Goal: Find specific page/section

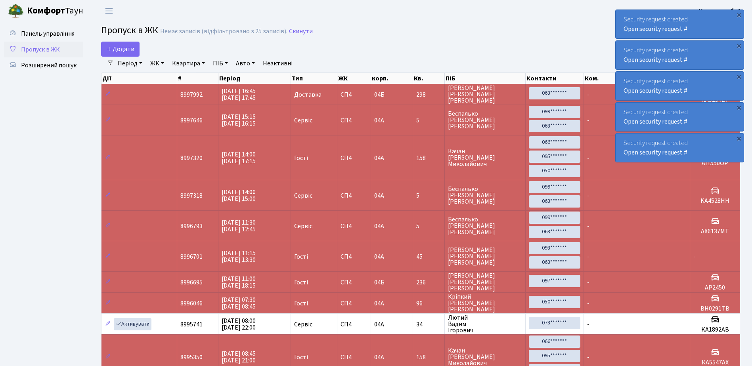
select select "25"
click at [38, 66] on span "Розширений пошук" at bounding box center [49, 65] width 56 height 9
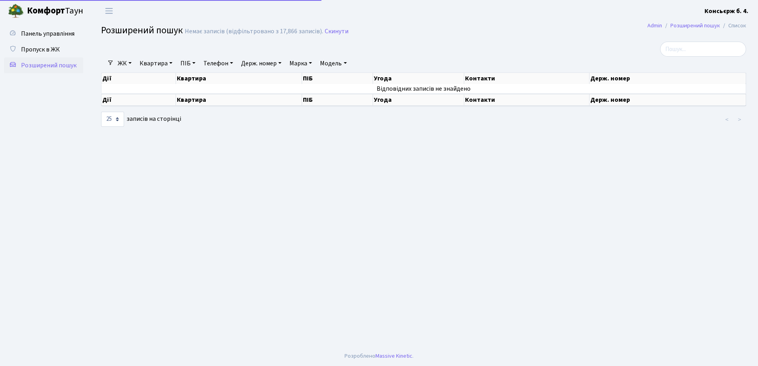
select select "25"
click at [46, 48] on span "Пропуск в ЖК" at bounding box center [40, 49] width 39 height 9
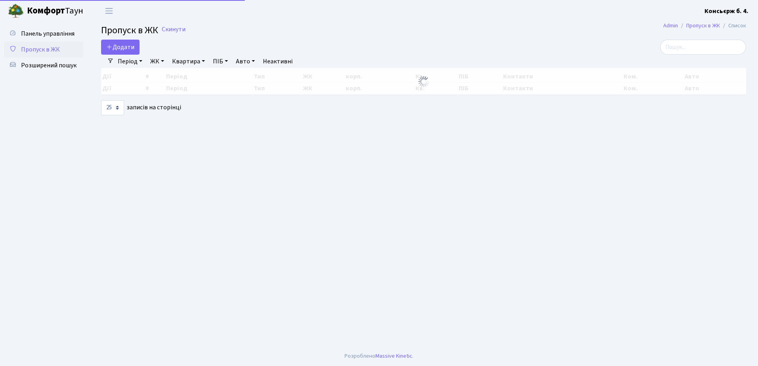
select select "25"
